Goal: Information Seeking & Learning: Learn about a topic

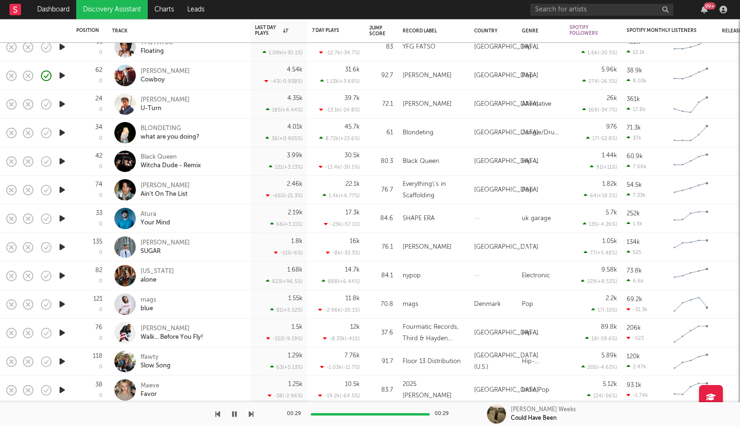
click at [63, 303] on icon "button" at bounding box center [62, 304] width 10 height 12
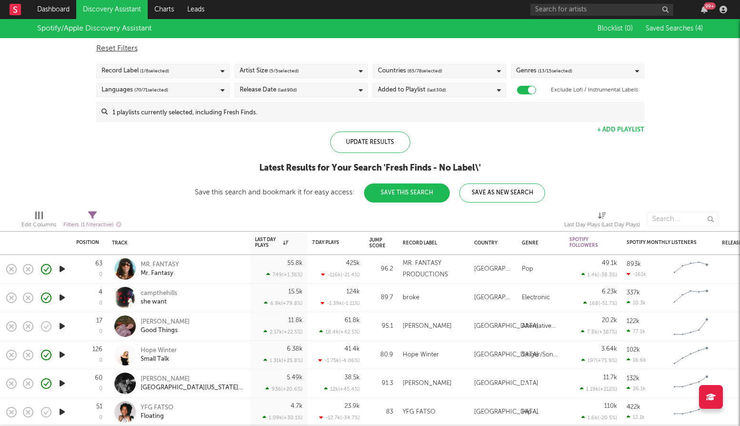
click at [101, 9] on link "Discovery Assistant" at bounding box center [111, 9] width 71 height 19
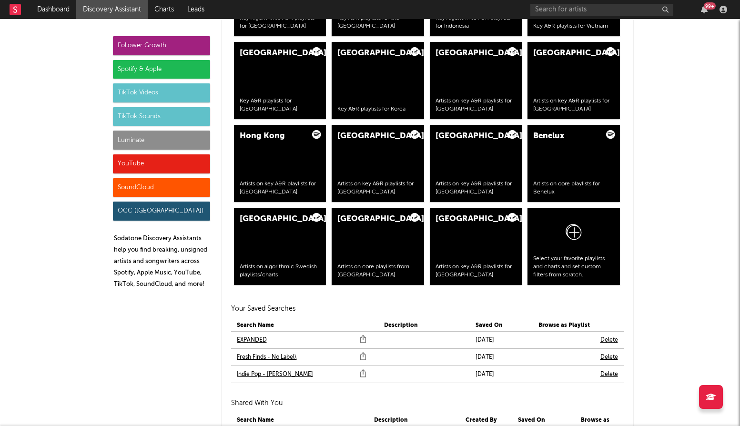
scroll to position [1918, 0]
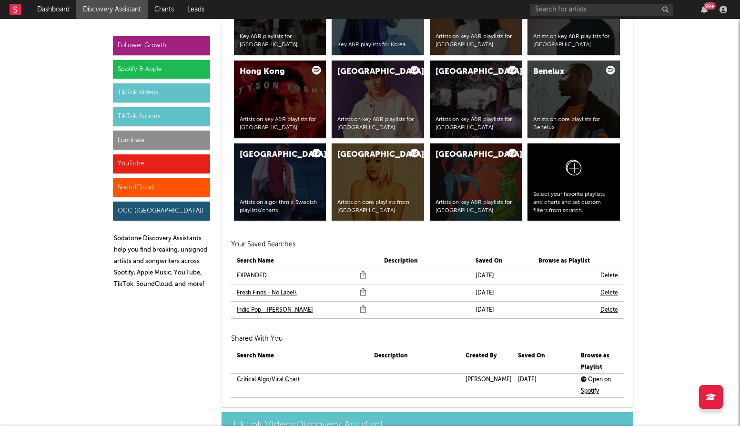
click at [272, 308] on link "Indie Pop - Mavis" at bounding box center [275, 309] width 76 height 11
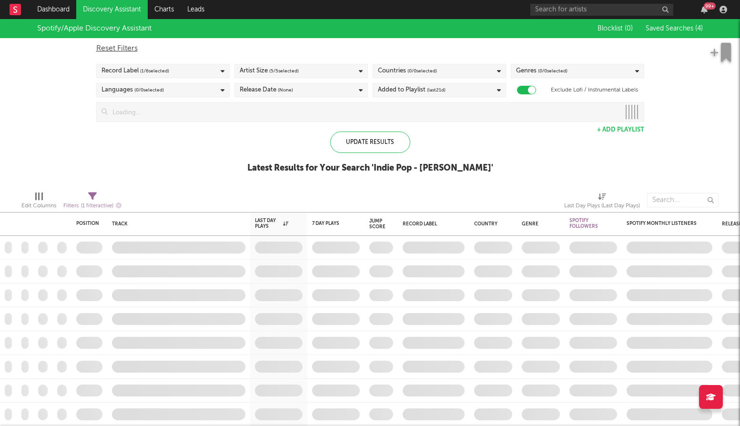
checkbox input "true"
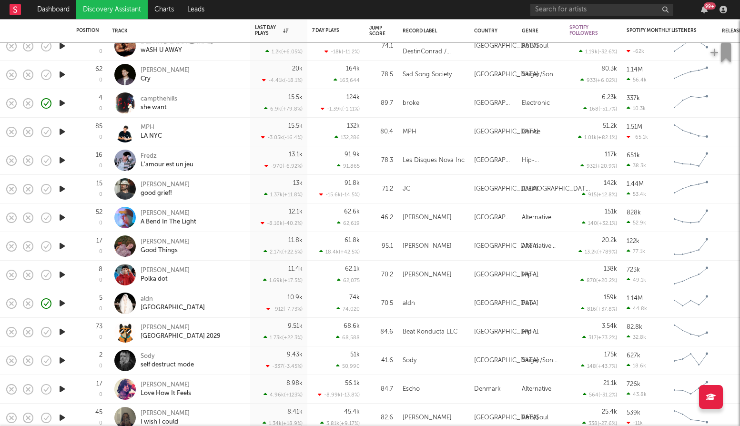
click at [132, 299] on div at bounding box center [124, 303] width 21 height 21
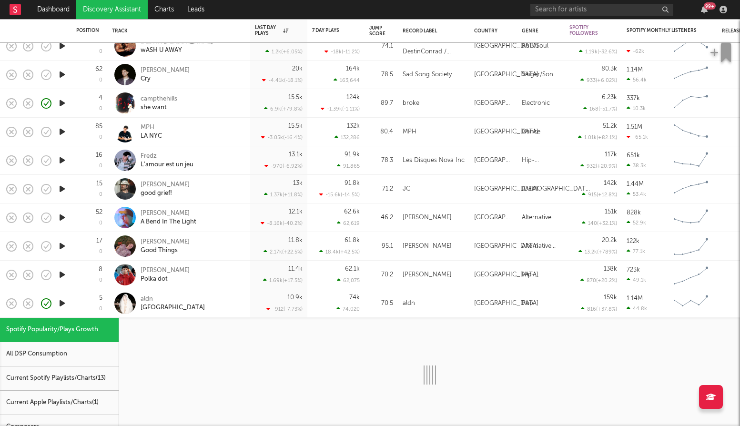
select select "1w"
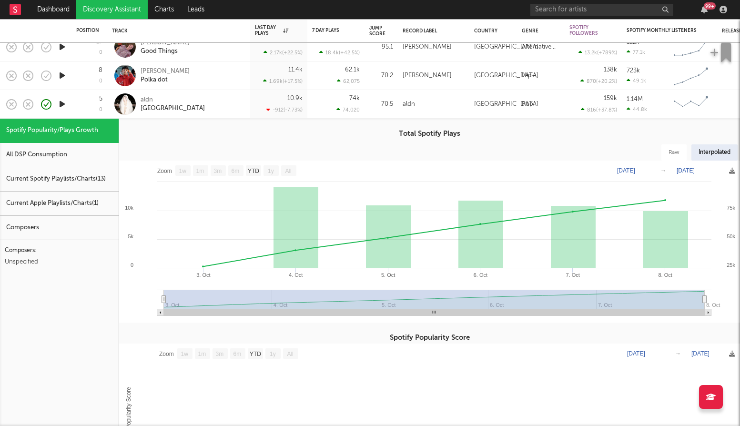
click at [162, 107] on div "aldn detroit" at bounding box center [192, 104] width 102 height 17
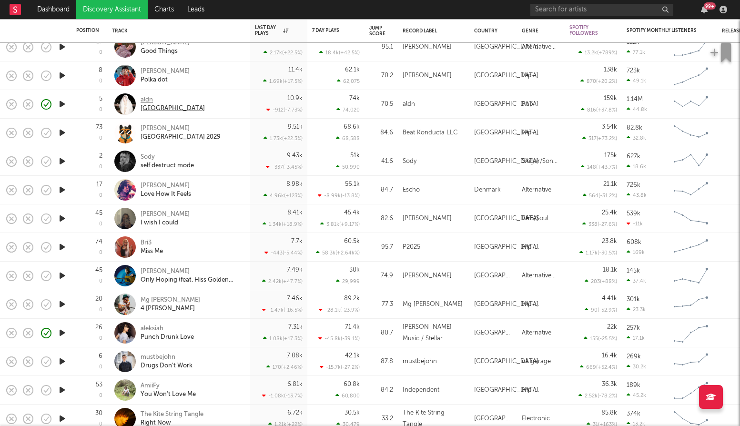
click at [150, 107] on div "[GEOGRAPHIC_DATA]" at bounding box center [173, 108] width 64 height 9
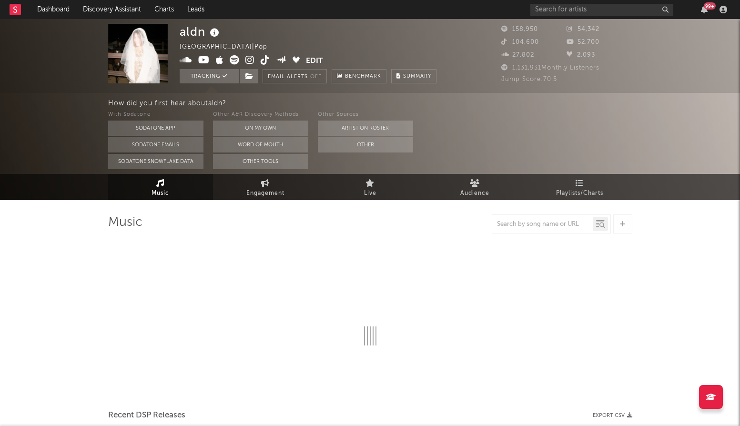
select select "6m"
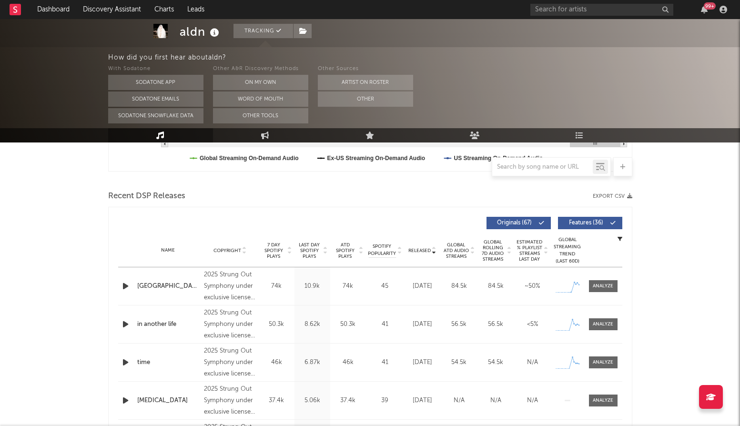
scroll to position [319, 0]
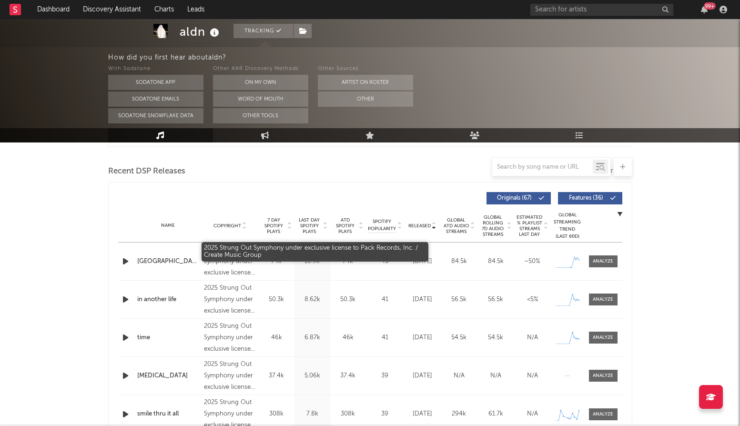
click at [240, 252] on div "2025 Strung Out Symphony under exclusive license to Pack Records, Inc. / Create…" at bounding box center [230, 261] width 52 height 34
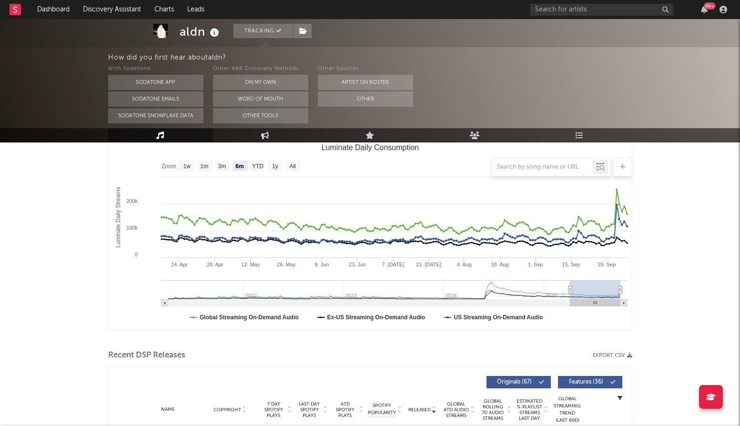
scroll to position [11, 0]
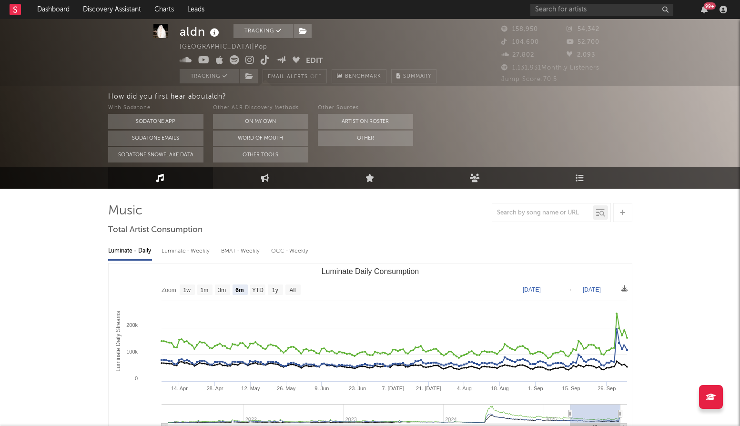
click at [577, 16] on div "99 +" at bounding box center [630, 9] width 200 height 19
click at [576, 14] on input "text" at bounding box center [601, 10] width 143 height 12
type input "paper [DEMOGRAPHIC_DATA]"
click at [606, 14] on input "paper [DEMOGRAPHIC_DATA]" at bounding box center [601, 10] width 143 height 12
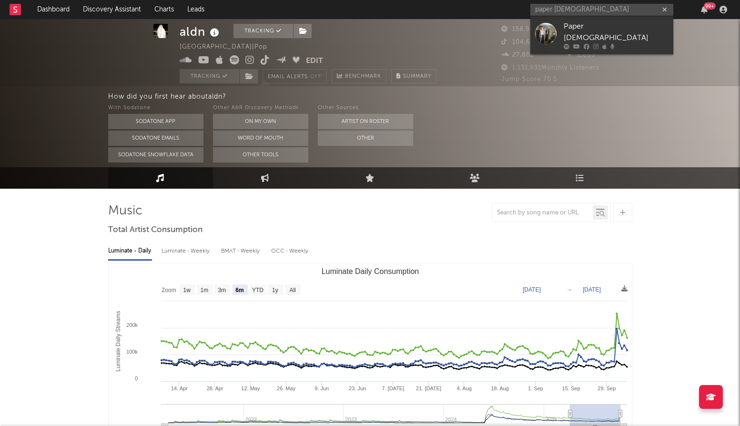
drag, startPoint x: 589, startPoint y: 23, endPoint x: 466, endPoint y: 127, distance: 160.9
click at [589, 23] on div "Paper [DEMOGRAPHIC_DATA]" at bounding box center [616, 32] width 105 height 23
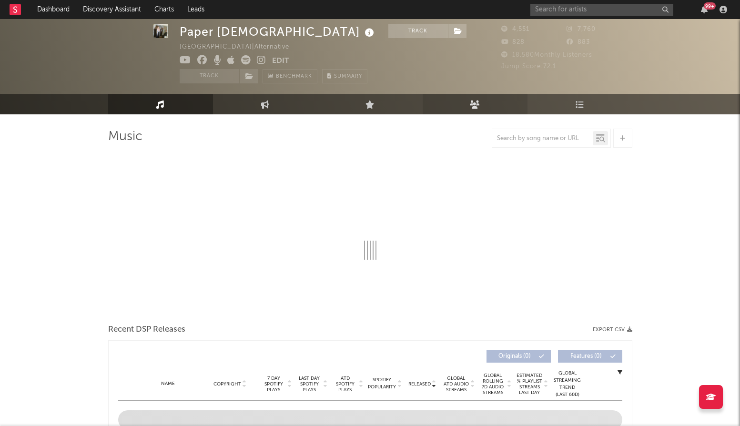
select select "1w"
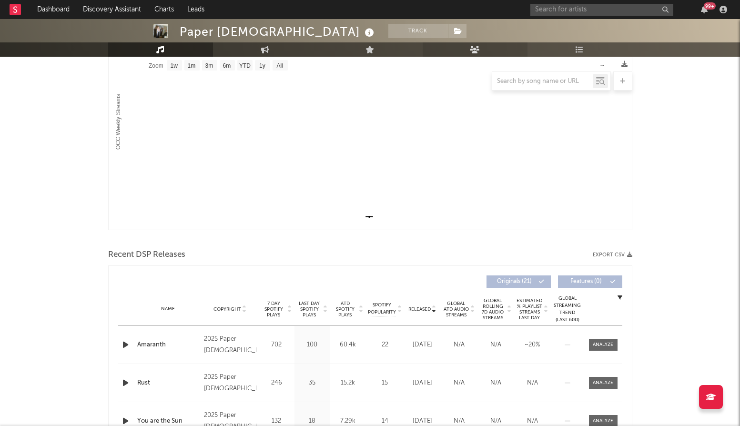
scroll to position [151, 0]
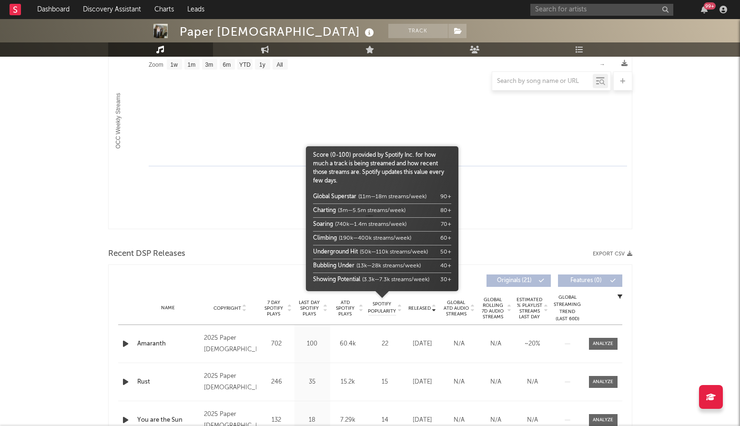
click at [385, 308] on span "Spotify Popularity" at bounding box center [382, 308] width 28 height 14
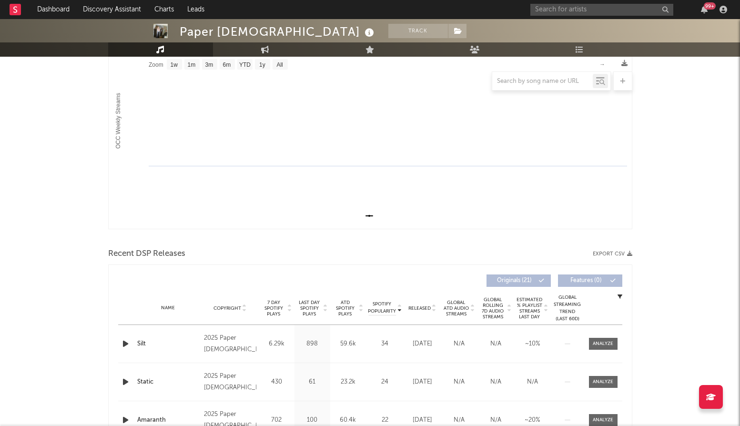
click at [457, 309] on span "Global ATD Audio Streams" at bounding box center [456, 308] width 26 height 17
click at [344, 308] on span "ATD Spotify Plays" at bounding box center [345, 308] width 25 height 17
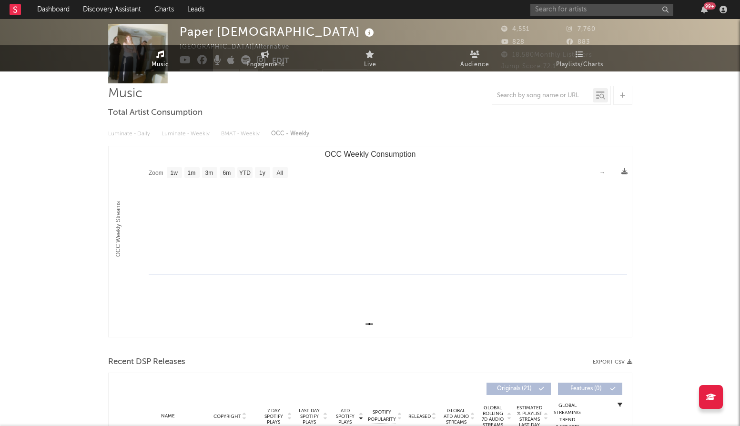
scroll to position [0, 0]
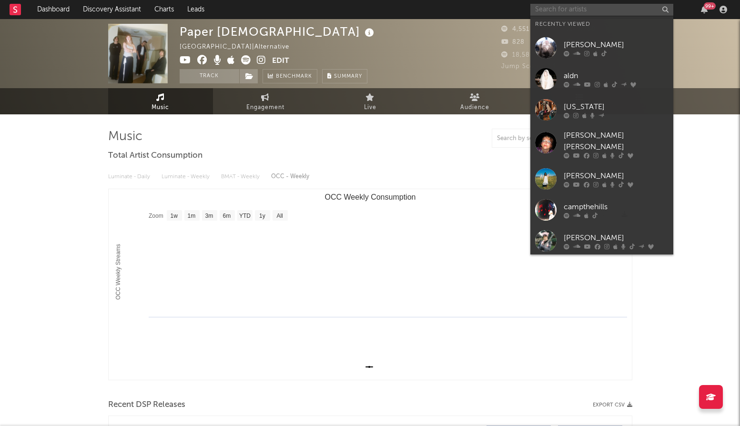
click at [605, 7] on input "text" at bounding box center [601, 10] width 143 height 12
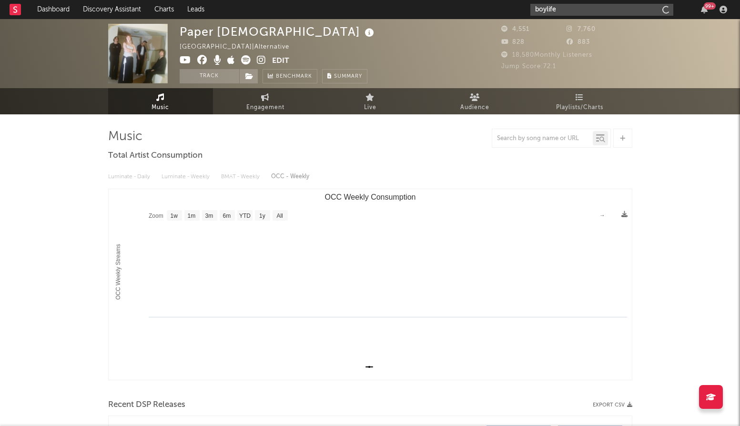
type input "boylife"
click at [569, 14] on input "boylife" at bounding box center [601, 10] width 143 height 12
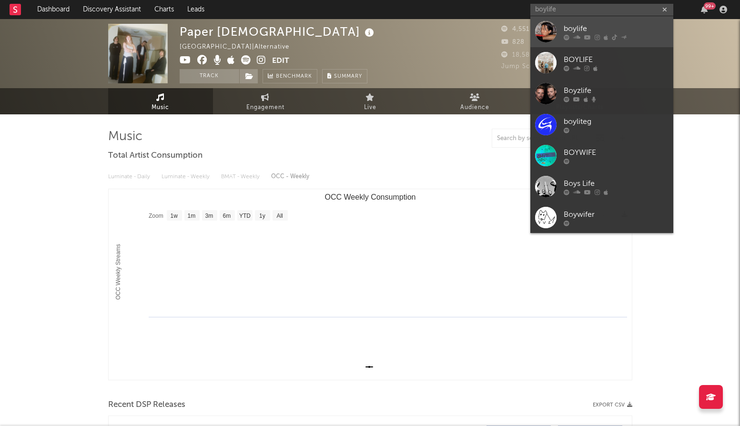
click at [569, 35] on icon at bounding box center [567, 37] width 6 height 6
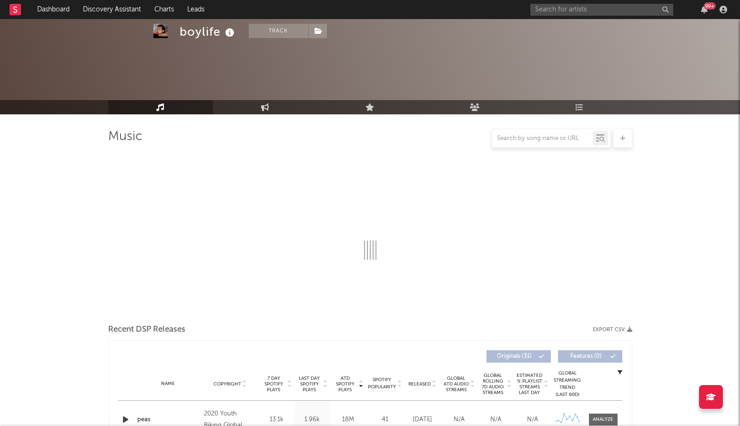
scroll to position [66, 0]
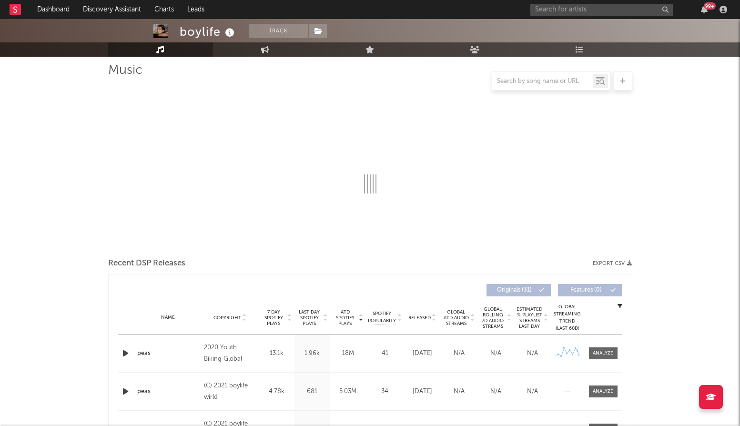
select select "6m"
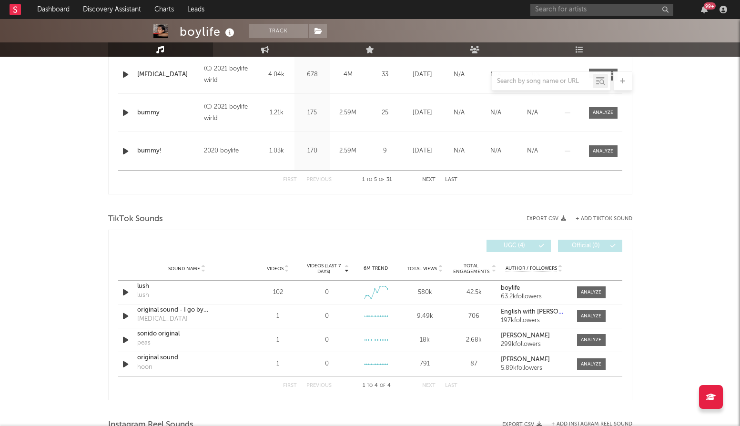
scroll to position [401, 0]
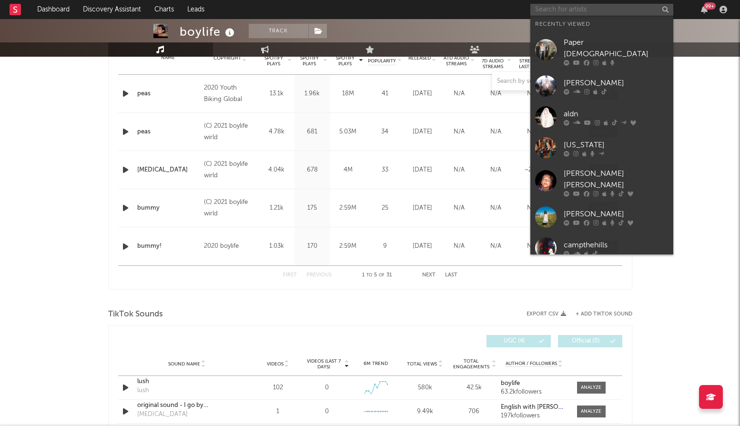
click at [568, 11] on input "text" at bounding box center [601, 10] width 143 height 12
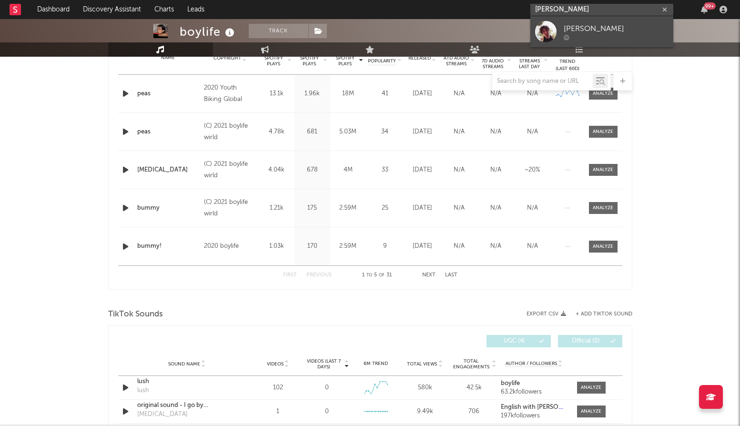
type input "[PERSON_NAME]"
click at [591, 25] on div "[PERSON_NAME]" at bounding box center [616, 28] width 105 height 11
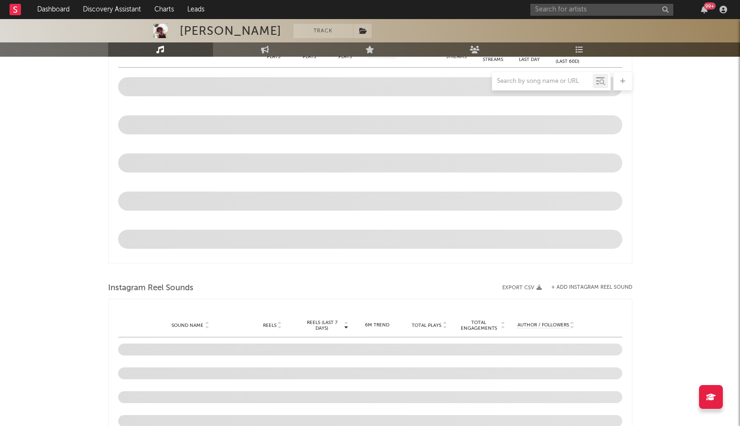
select select "1w"
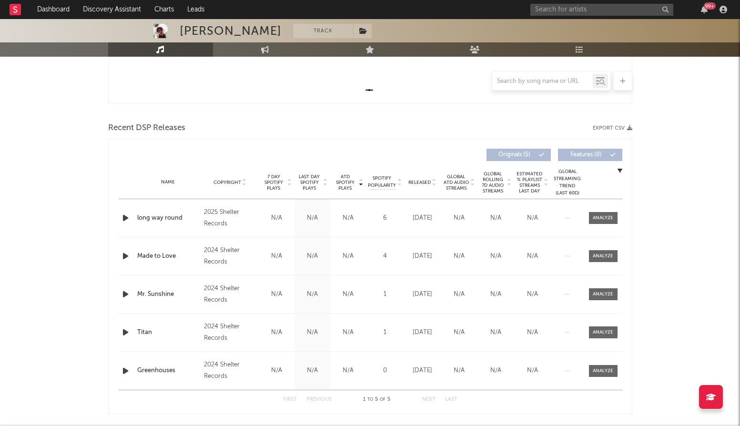
scroll to position [262, 0]
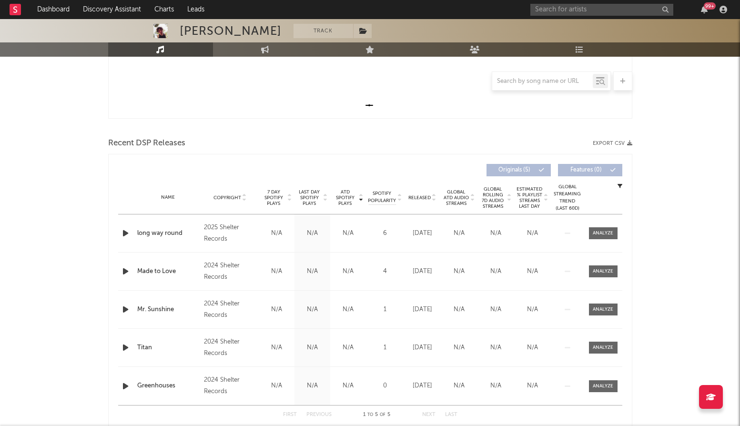
click at [312, 193] on span "Last Day Spotify Plays" at bounding box center [309, 197] width 25 height 17
click at [347, 193] on span "ATD Spotify Plays" at bounding box center [345, 197] width 25 height 17
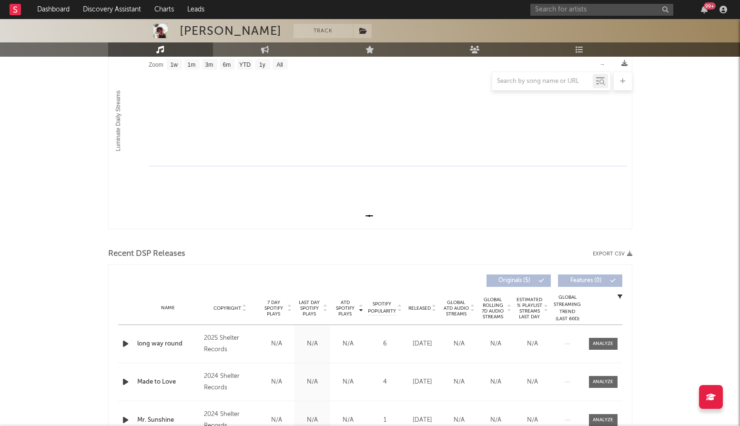
scroll to position [115, 0]
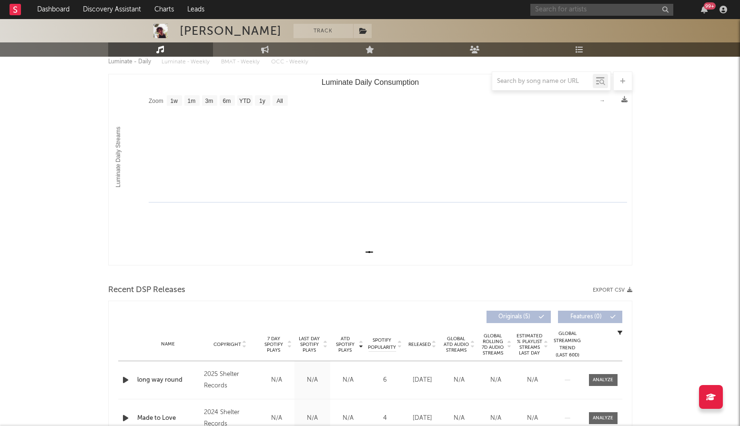
click at [589, 5] on input "text" at bounding box center [601, 10] width 143 height 12
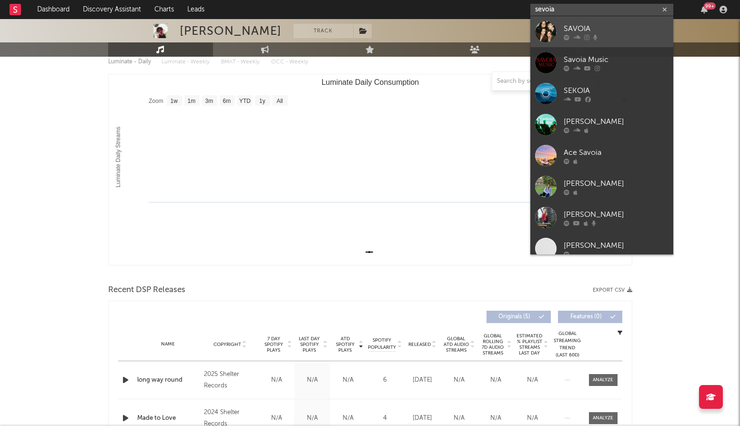
type input "sevoia"
click at [596, 27] on div "SAVOIA" at bounding box center [616, 28] width 105 height 11
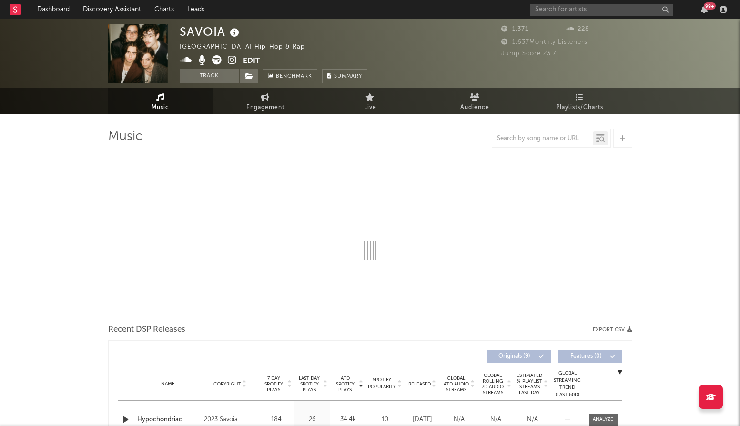
select select "6m"
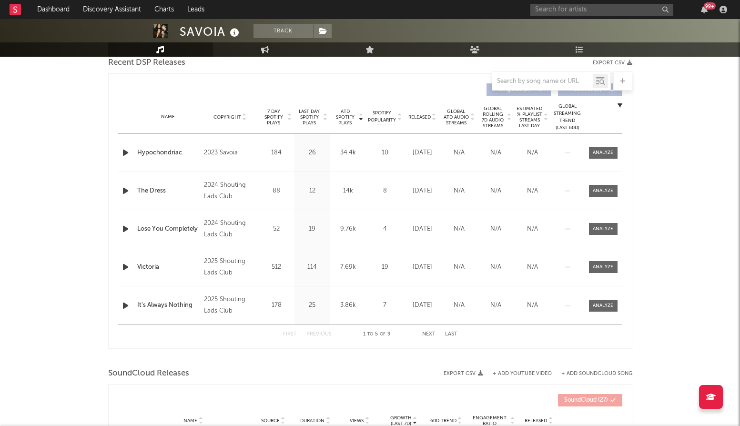
scroll to position [345, 0]
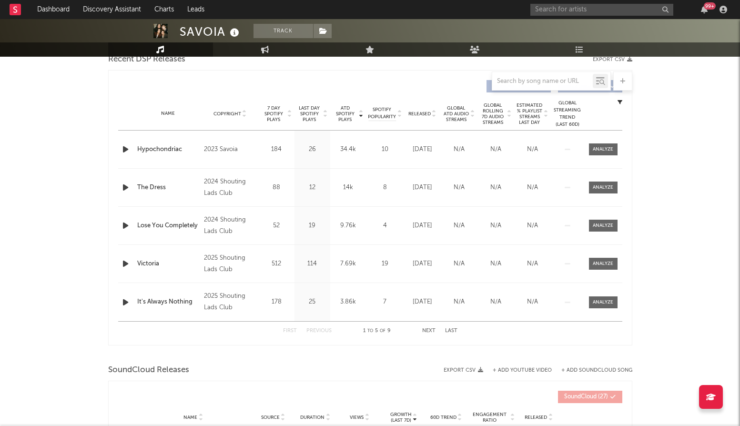
click at [342, 118] on span "ATD Spotify Plays" at bounding box center [345, 113] width 25 height 17
click at [600, 7] on input "text" at bounding box center [601, 10] width 143 height 12
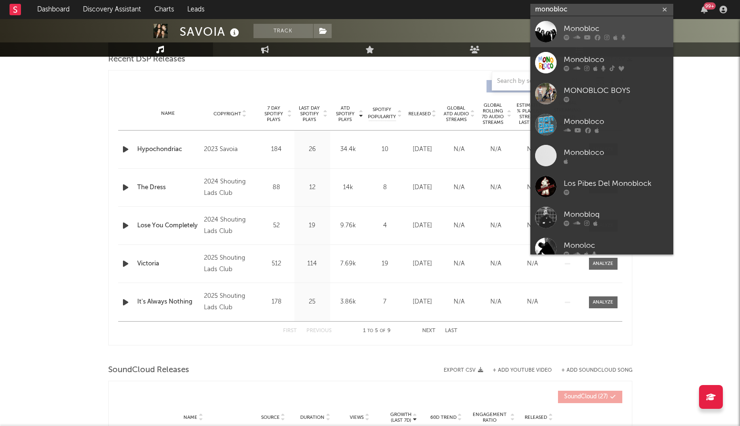
type input "monobloc"
click at [605, 27] on div "Monobloc" at bounding box center [616, 28] width 105 height 11
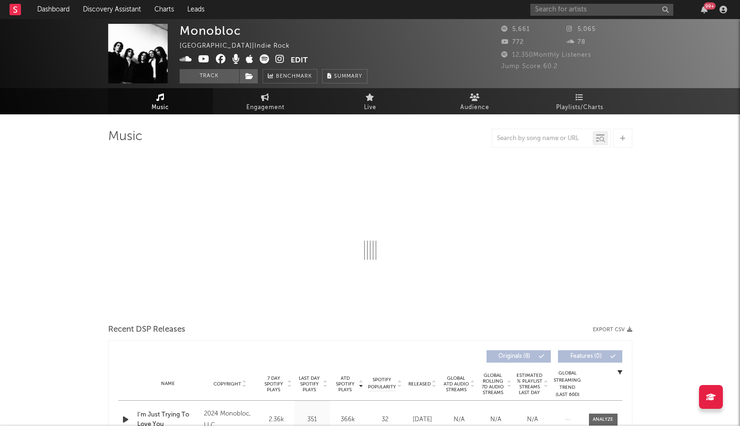
select select "6m"
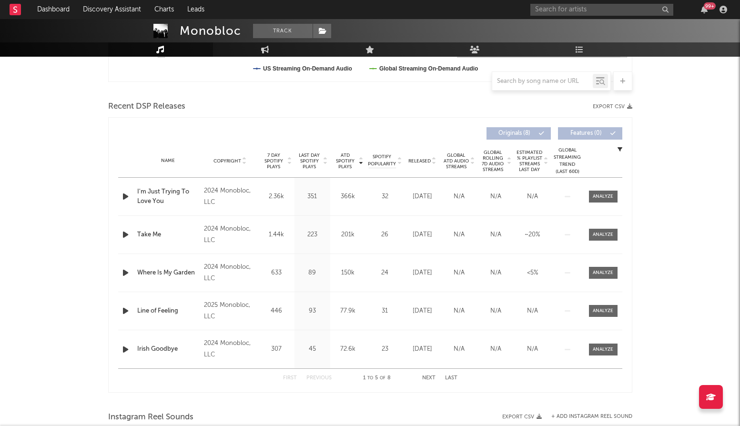
scroll to position [307, 0]
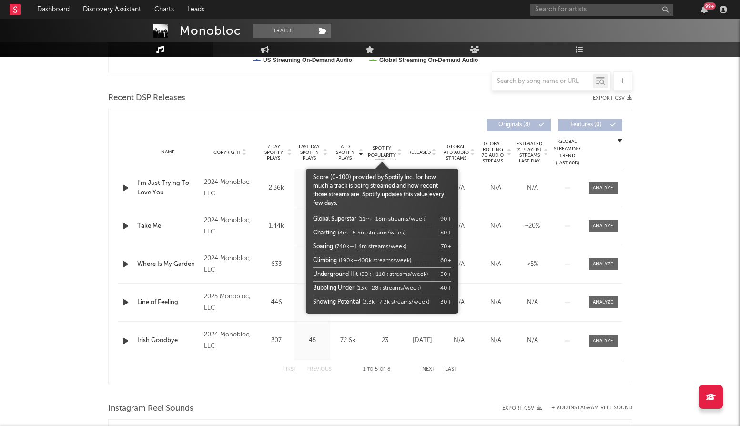
click at [351, 152] on body "Dashboard Discovery Assistant Charts Leads 99 + Notifications Settings Mark all…" at bounding box center [370, 317] width 740 height 1210
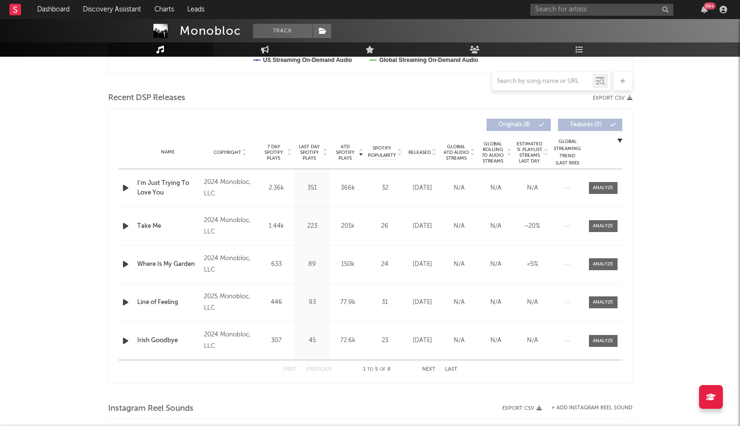
click at [346, 152] on span "ATD Spotify Plays" at bounding box center [345, 152] width 25 height 17
click at [336, 157] on span "ATD Spotify Plays" at bounding box center [345, 152] width 25 height 17
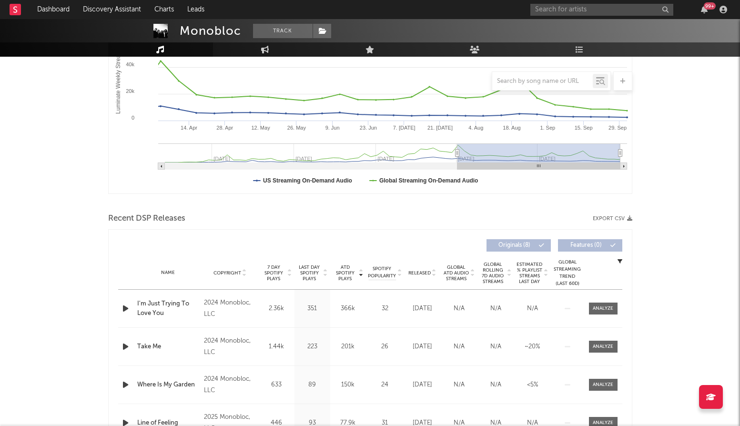
scroll to position [0, 0]
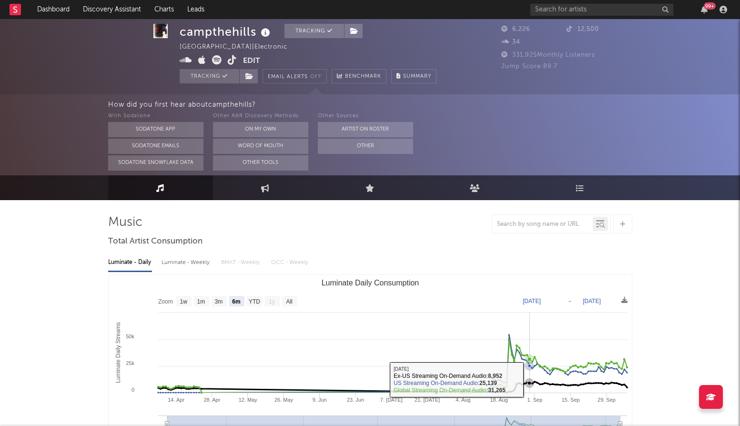
select select "6m"
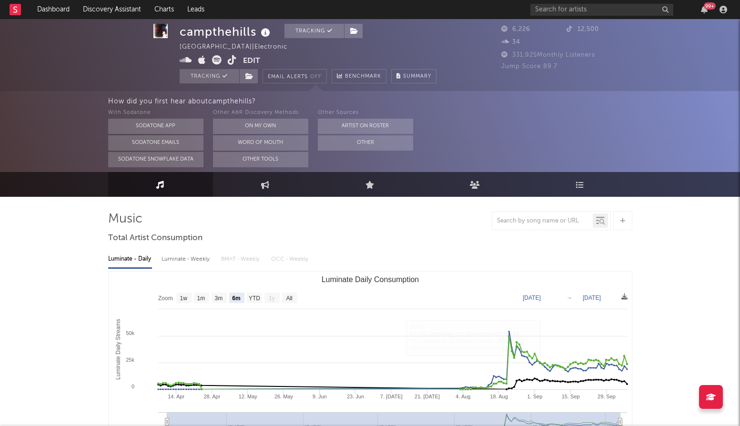
scroll to position [4, 0]
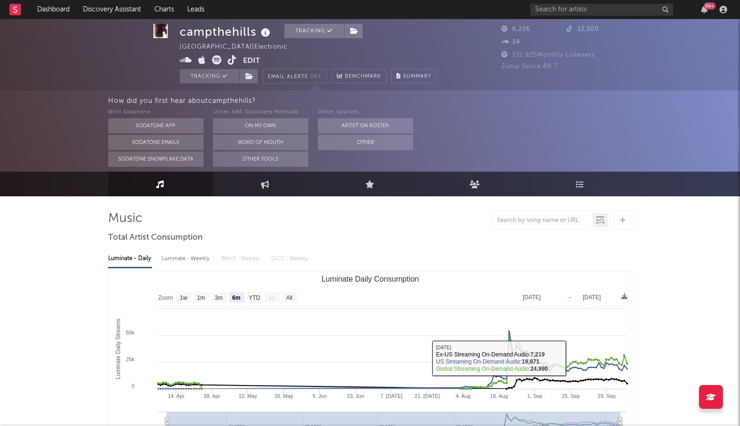
click at [577, 20] on div "6,226 12,500 34 331,925 Monthly Listeners Jump Score: 89.7" at bounding box center [566, 50] width 131 height 60
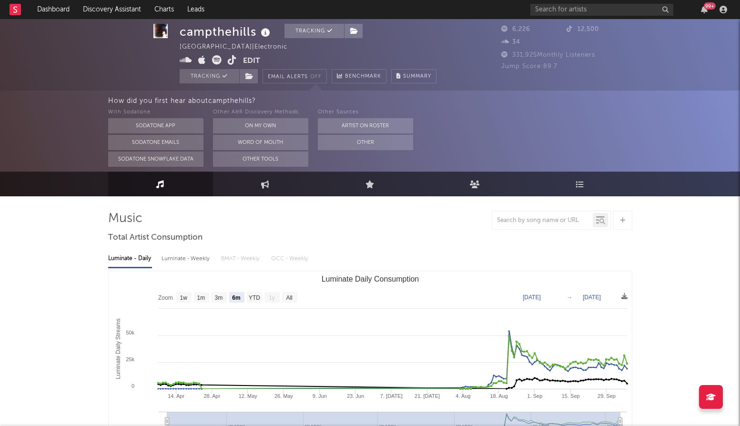
click at [572, 17] on div "99 +" at bounding box center [630, 9] width 200 height 19
click at [564, 11] on input "text" at bounding box center [601, 10] width 143 height 12
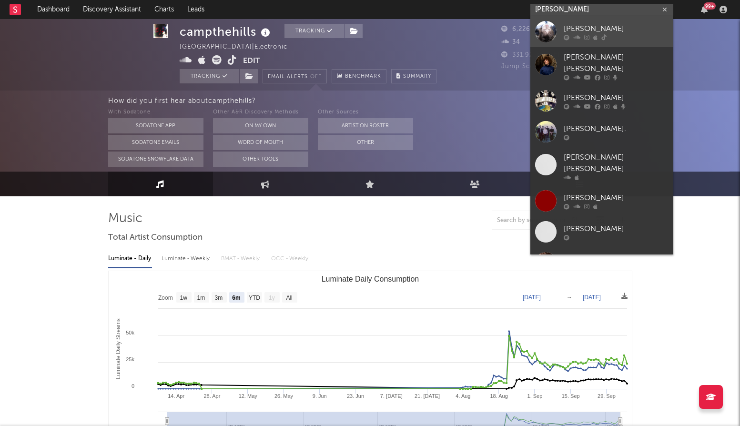
type input "dylan thom"
click at [594, 27] on div "[PERSON_NAME]" at bounding box center [616, 28] width 105 height 11
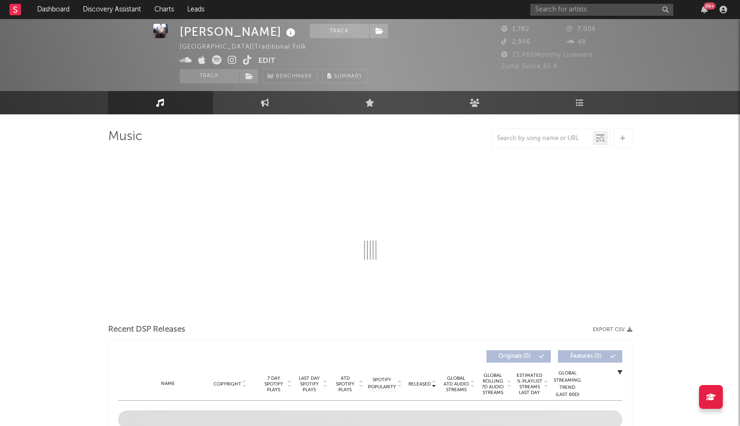
scroll to position [8, 0]
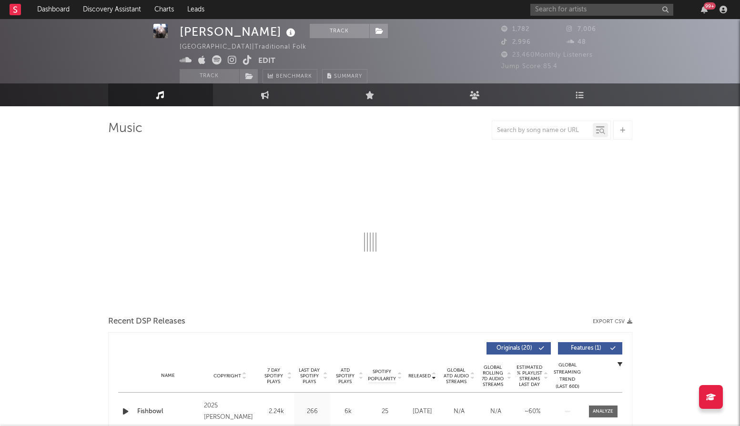
select select "1w"
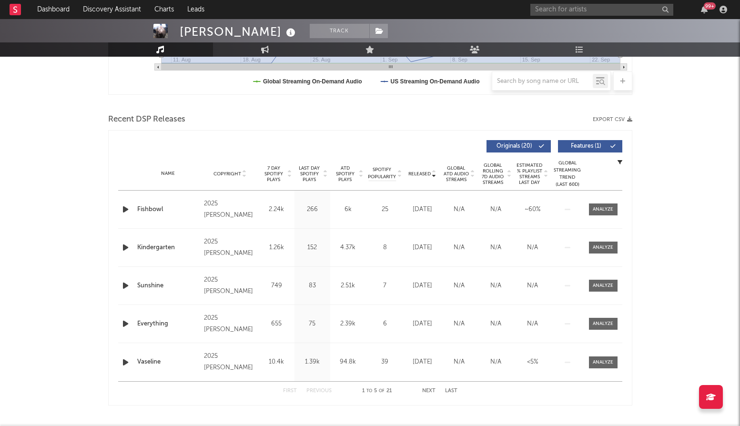
scroll to position [286, 0]
